Goal: Check status: Check status

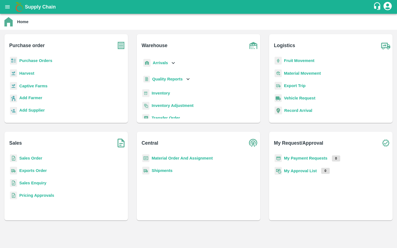
click at [33, 156] on b "Sales Order" at bounding box center [30, 158] width 23 height 4
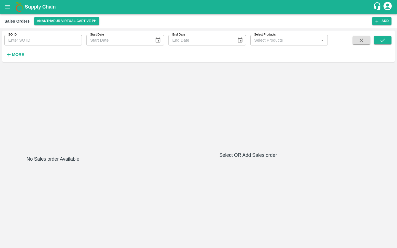
click at [46, 43] on input "SO ID" at bounding box center [43, 40] width 78 height 10
paste input "SO - 605250"
drag, startPoint x: 18, startPoint y: 40, endPoint x: 0, endPoint y: 39, distance: 18.2
click at [0, 39] on div "SO ID SO - 605250 SO ID Start Date Start Date End Date End Date Select Products…" at bounding box center [198, 138] width 397 height 220
click at [382, 37] on icon "submit" at bounding box center [383, 40] width 6 height 6
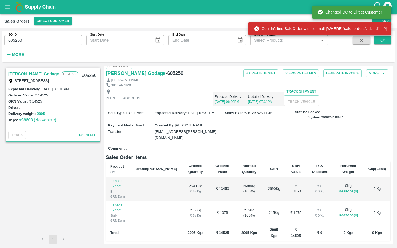
scroll to position [81, 0]
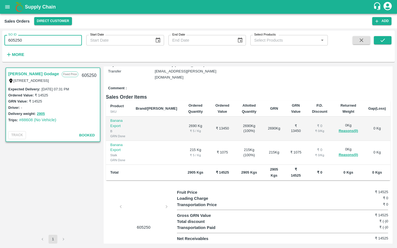
drag, startPoint x: 47, startPoint y: 40, endPoint x: 0, endPoint y: 40, distance: 47.2
click at [0, 40] on div "SO ID 605250 SO ID Start Date Start Date End Date End Date Select Products Sele…" at bounding box center [198, 138] width 397 height 220
type input "605250"
paste input "text"
drag, startPoint x: 16, startPoint y: 40, endPoint x: 0, endPoint y: 38, distance: 15.8
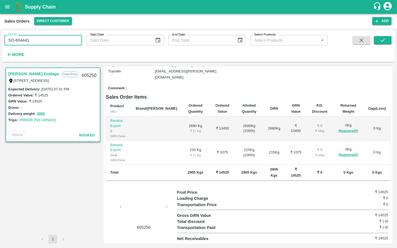
click at [0, 38] on div "SO ID SO-604441 SO ID Start Date Start Date End Date End Date Select Products S…" at bounding box center [198, 138] width 397 height 220
click at [381, 38] on icon "submit" at bounding box center [383, 40] width 6 height 6
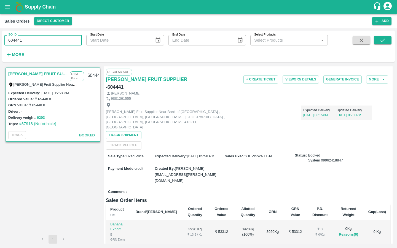
drag, startPoint x: 44, startPoint y: 42, endPoint x: 5, endPoint y: 30, distance: 40.8
click at [5, 30] on div "SO ID 604441 SO ID Start Date Start Date End Date End Date Select Products Sele…" at bounding box center [198, 138] width 397 height 220
type input "604441"
paste input "text"
drag, startPoint x: 19, startPoint y: 39, endPoint x: 0, endPoint y: 39, distance: 19.3
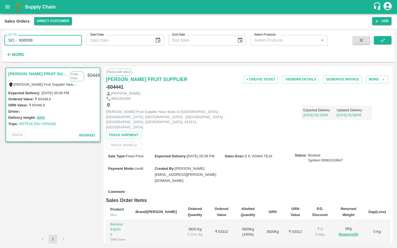
click at [0, 39] on div "SO ID SO - 606599 SO ID Start Date Start Date End Date End Date Select Products…" at bounding box center [198, 138] width 397 height 220
type input "606599"
click at [378, 42] on button "submit" at bounding box center [383, 40] width 18 height 8
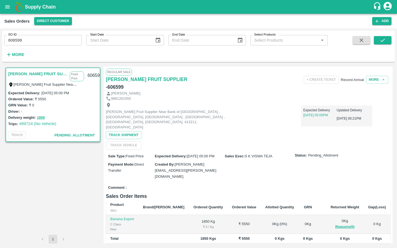
click at [154, 121] on div "[PERSON_NAME] Fruit Supplier Near Bank of [GEOGRAPHIC_DATA] , [GEOGRAPHIC_DATA]…" at bounding box center [248, 125] width 285 height 48
click at [346, 82] on button "Record Arrival" at bounding box center [352, 80] width 23 height 4
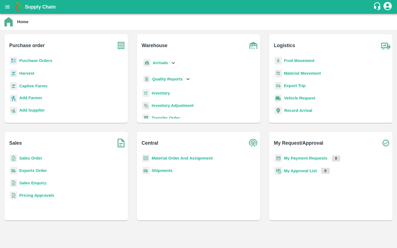
click at [39, 63] on b "Purchase Orders" at bounding box center [35, 60] width 33 height 4
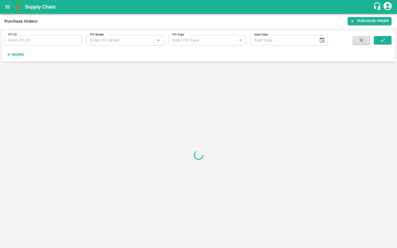
click at [59, 42] on input "PO ID" at bounding box center [43, 40] width 78 height 10
paste input "180070"
click at [387, 38] on button "submit" at bounding box center [383, 40] width 18 height 8
click at [383, 38] on icon "submit" at bounding box center [383, 40] width 6 height 6
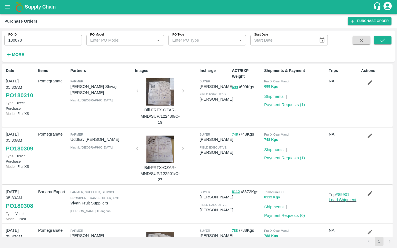
click at [55, 38] on input "180070" at bounding box center [43, 40] width 78 height 10
click at [47, 41] on input "180070" at bounding box center [43, 40] width 78 height 10
type input "180070"
click at [383, 44] on button "submit" at bounding box center [383, 40] width 18 height 8
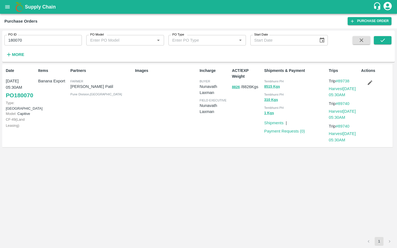
click at [23, 94] on link "PO 180070" at bounding box center [19, 95] width 27 height 10
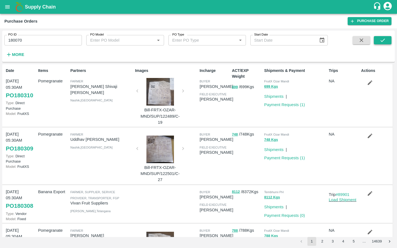
click at [382, 42] on icon "submit" at bounding box center [383, 40] width 6 height 6
